Goal: Entertainment & Leisure: Browse casually

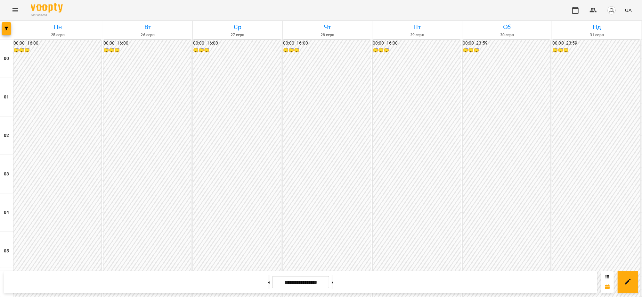
scroll to position [608, 0]
click at [268, 284] on button at bounding box center [269, 282] width 2 height 14
type input "**********"
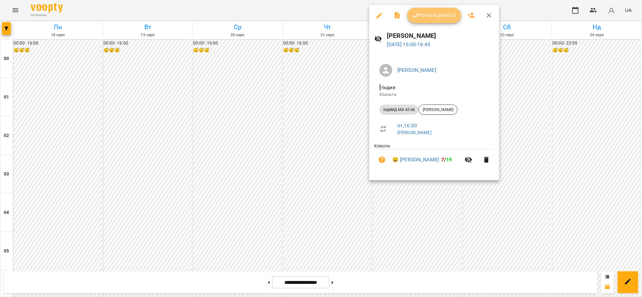
click at [439, 13] on span "Урок відбувся" at bounding box center [435, 16] width 44 height 8
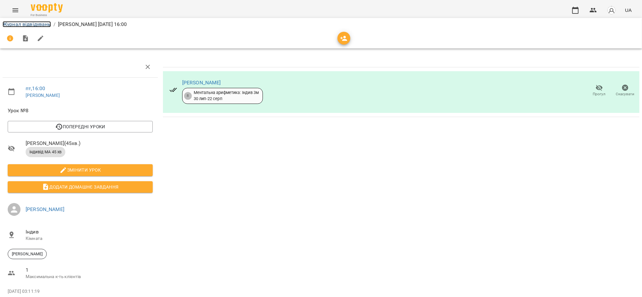
click at [19, 23] on link "Журнал відвідувань" at bounding box center [27, 24] width 48 height 6
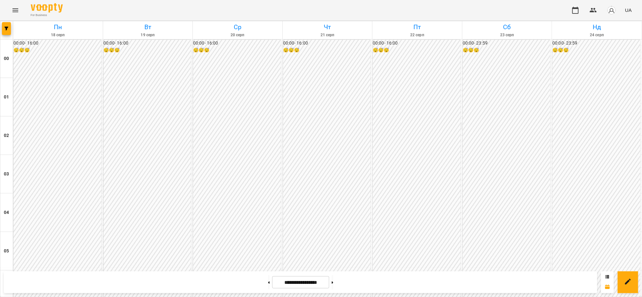
scroll to position [598, 0]
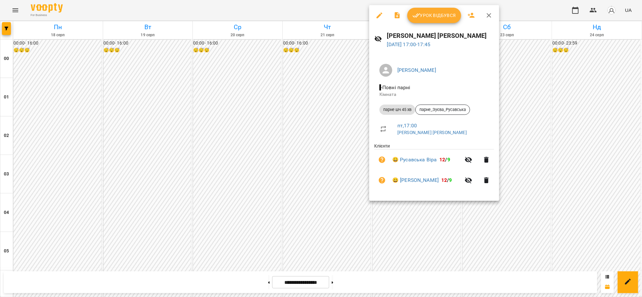
click at [434, 14] on span "Урок відбувся" at bounding box center [435, 16] width 44 height 8
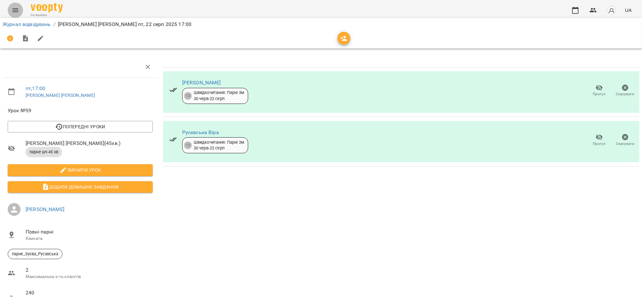
click at [16, 9] on icon "Menu" at bounding box center [16, 10] width 8 height 8
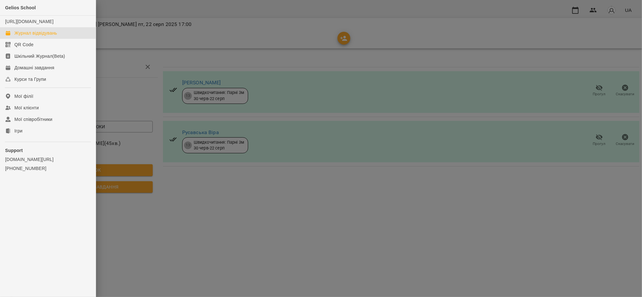
click at [36, 36] on div "Журнал відвідувань" at bounding box center [35, 33] width 43 height 6
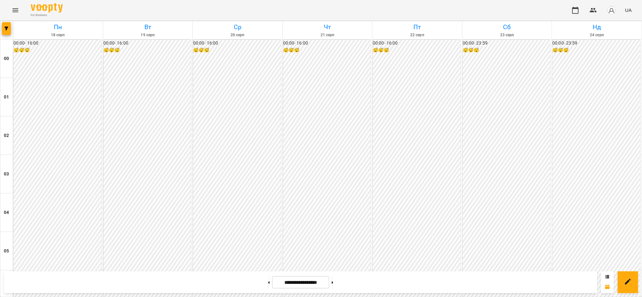
scroll to position [608, 0]
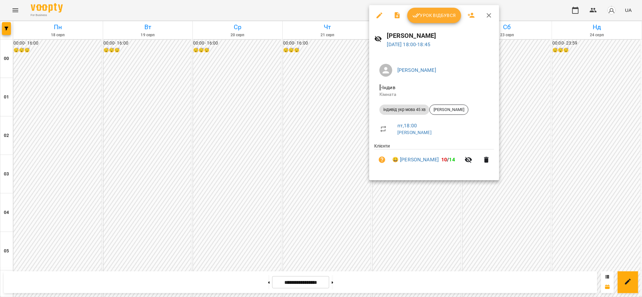
click at [440, 14] on span "Урок відбувся" at bounding box center [435, 16] width 44 height 8
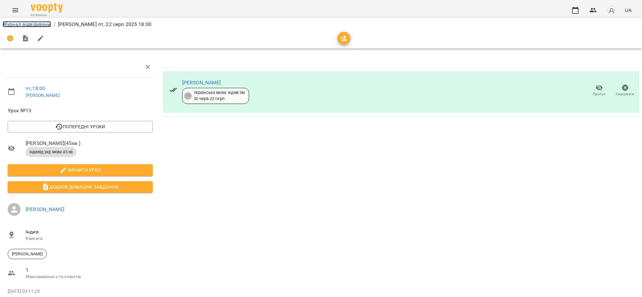
click at [25, 24] on link "Журнал відвідувань" at bounding box center [27, 24] width 48 height 6
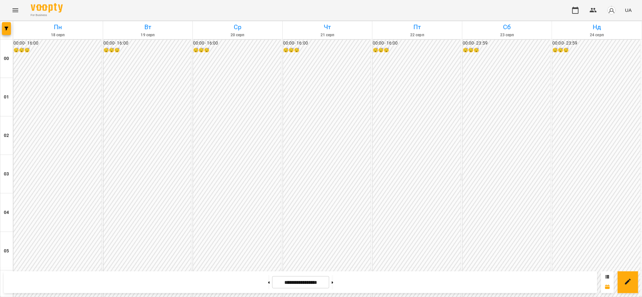
scroll to position [641, 0]
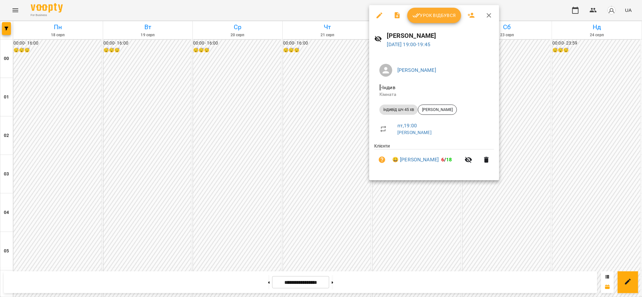
click at [431, 18] on span "Урок відбувся" at bounding box center [435, 16] width 44 height 8
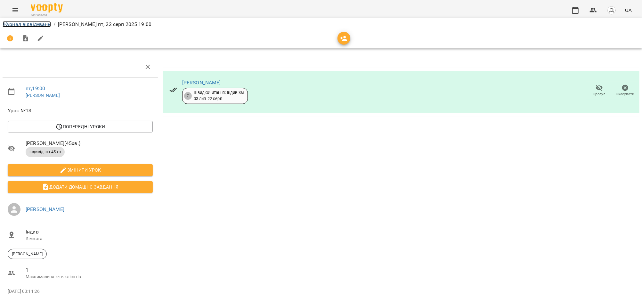
click at [37, 24] on link "Журнал відвідувань" at bounding box center [27, 24] width 48 height 6
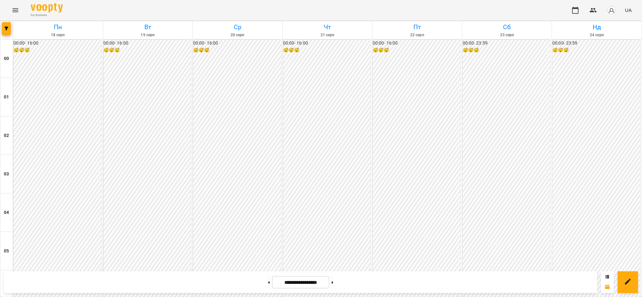
scroll to position [641, 0]
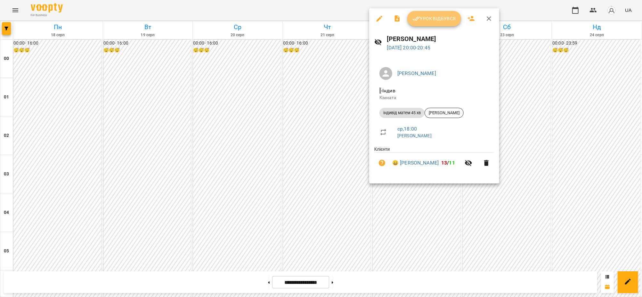
click at [433, 15] on span "Урок відбувся" at bounding box center [435, 19] width 44 height 8
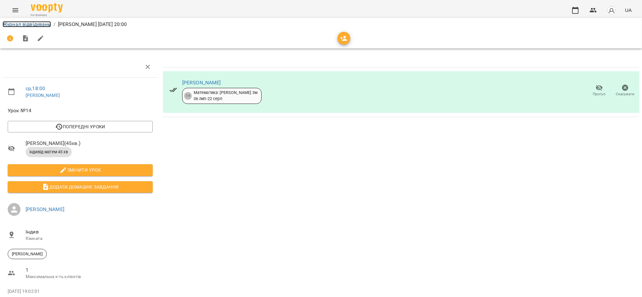
click at [29, 26] on link "Журнал відвідувань" at bounding box center [27, 24] width 48 height 6
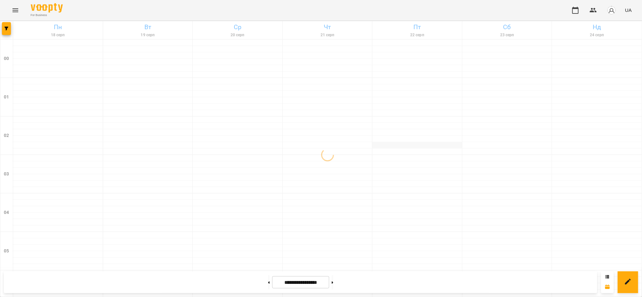
scroll to position [641, 0]
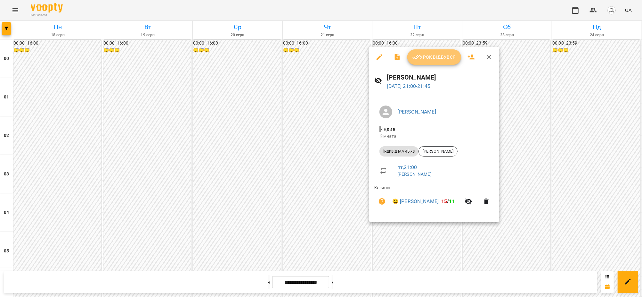
click at [430, 57] on span "Урок відбувся" at bounding box center [435, 57] width 44 height 8
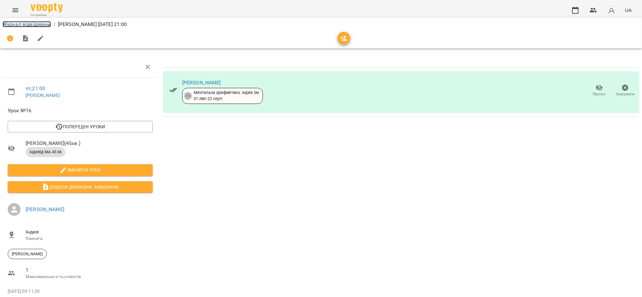
click at [27, 23] on link "Журнал відвідувань" at bounding box center [27, 24] width 48 height 6
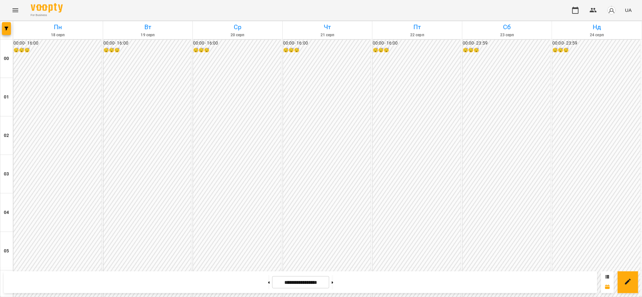
scroll to position [608, 0]
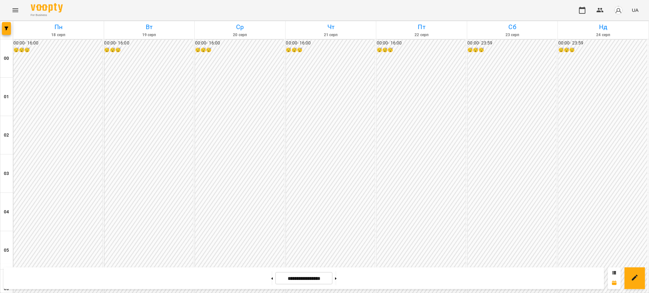
scroll to position [555, 0]
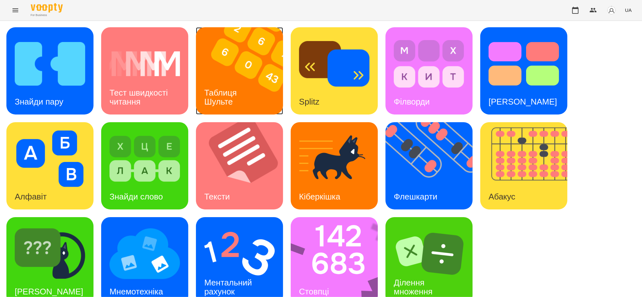
click at [246, 80] on div "Таблиця Шульте" at bounding box center [222, 97] width 52 height 34
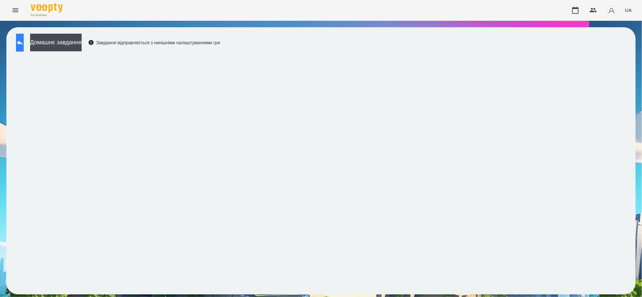
click at [23, 43] on icon at bounding box center [20, 42] width 6 height 5
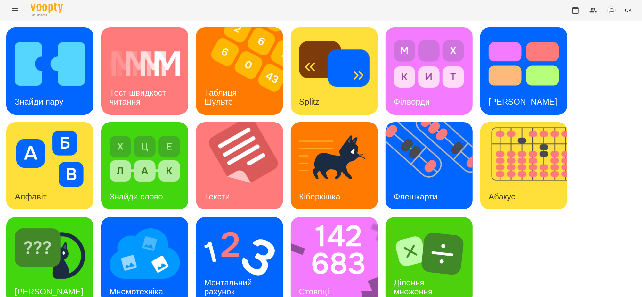
scroll to position [13, 0]
click at [334, 236] on img at bounding box center [338, 260] width 95 height 87
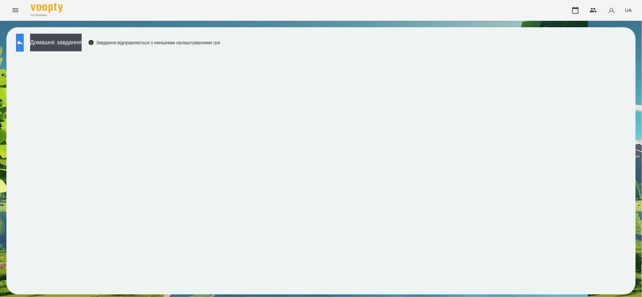
click at [23, 43] on icon at bounding box center [20, 42] width 6 height 5
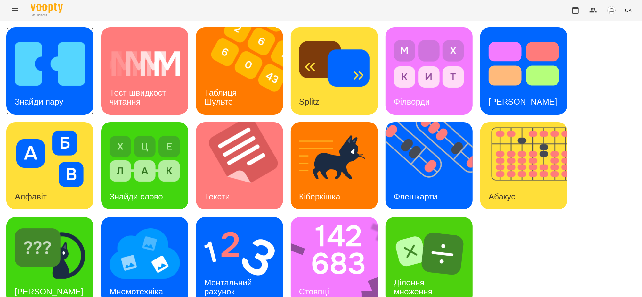
click at [38, 83] on img at bounding box center [50, 64] width 70 height 56
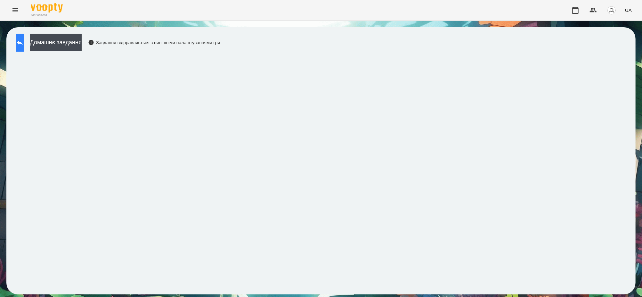
click at [24, 41] on button at bounding box center [20, 43] width 8 height 18
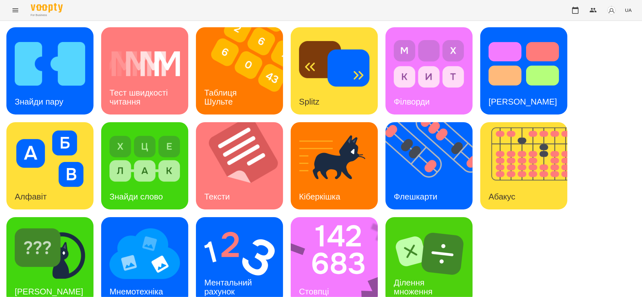
scroll to position [13, 0]
click at [47, 279] on div "[PERSON_NAME]" at bounding box center [48, 291] width 85 height 25
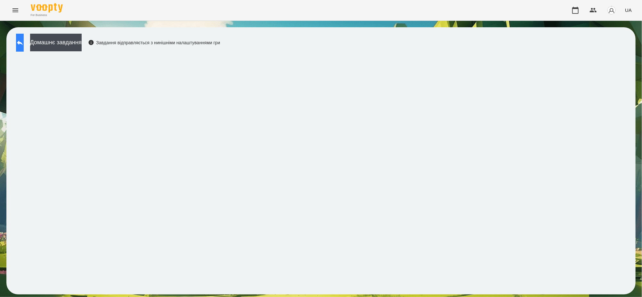
click at [23, 41] on icon at bounding box center [20, 42] width 6 height 5
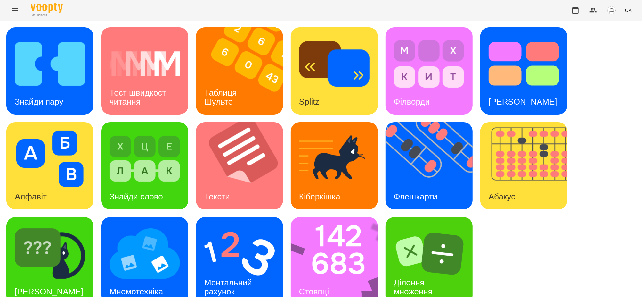
scroll to position [13, 0]
click at [240, 251] on img at bounding box center [239, 253] width 70 height 56
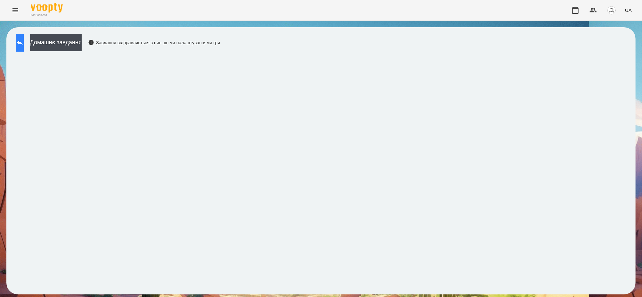
click at [24, 39] on icon at bounding box center [20, 43] width 8 height 8
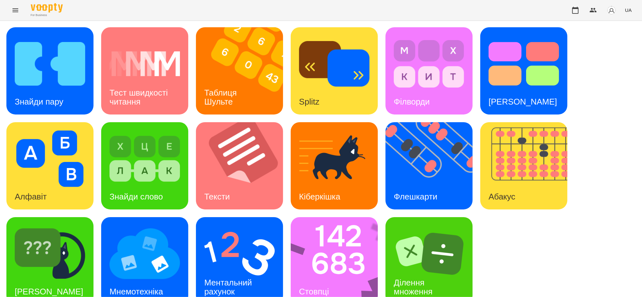
scroll to position [13, 0]
